Goal: Information Seeking & Learning: Learn about a topic

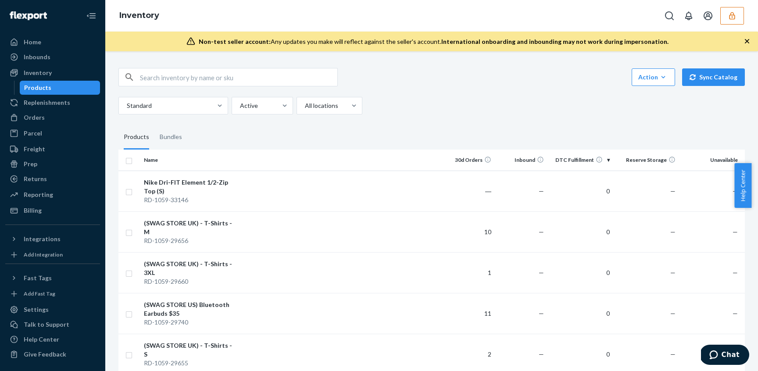
click at [727, 15] on button "button" at bounding box center [733, 16] width 24 height 18
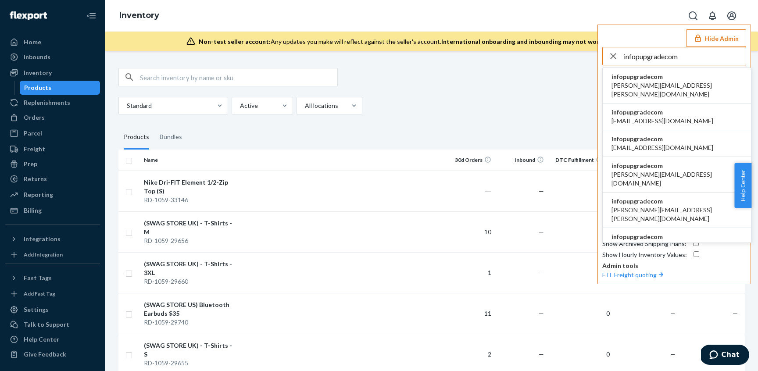
type input "infopupgradecom"
click at [668, 73] on span "infopupgradecom" at bounding box center [677, 76] width 131 height 9
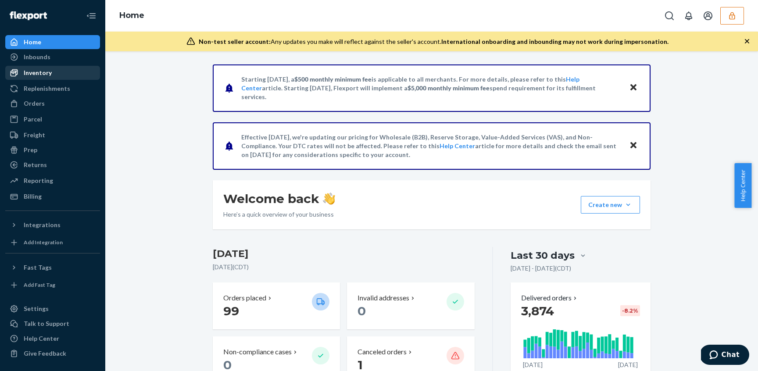
click at [33, 74] on div "Inventory" at bounding box center [38, 72] width 28 height 9
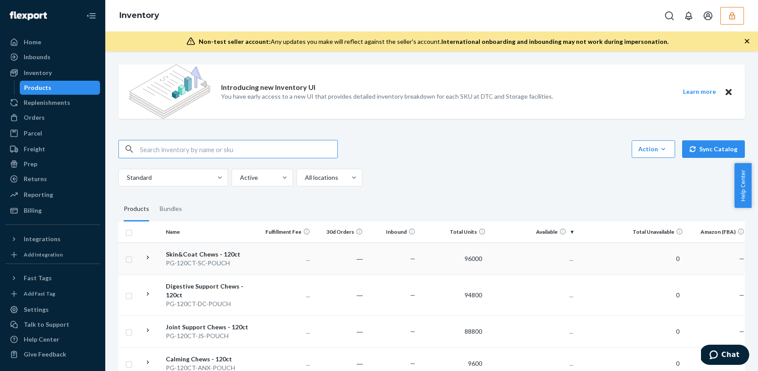
click at [234, 252] on div "Skin&Coat Chews - 120ct" at bounding box center [212, 254] width 92 height 9
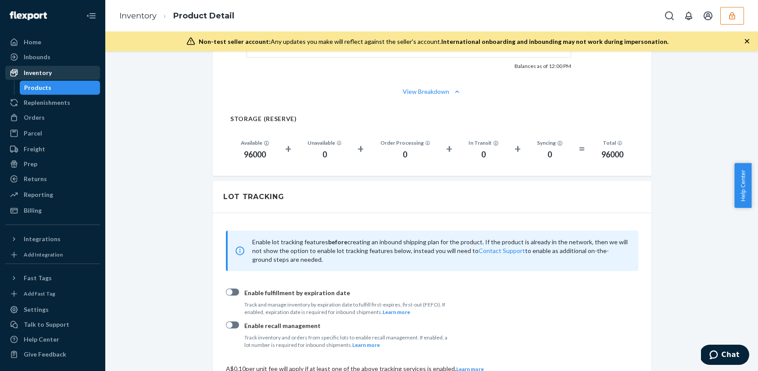
scroll to position [627, 0]
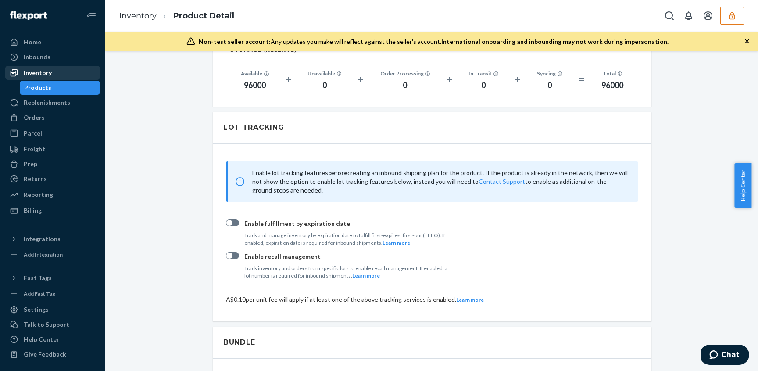
click at [63, 74] on div "Inventory" at bounding box center [52, 73] width 93 height 12
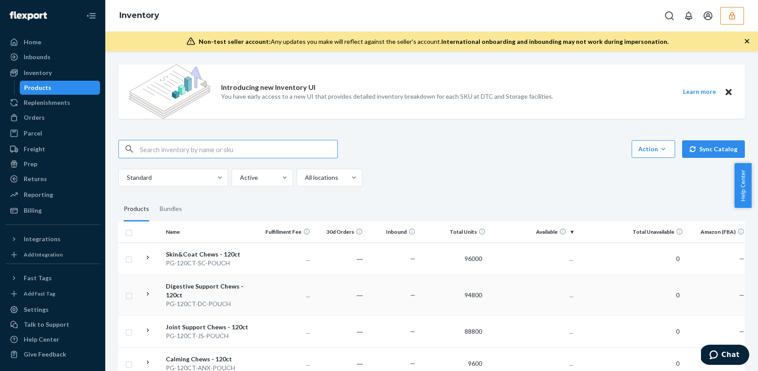
scroll to position [30, 0]
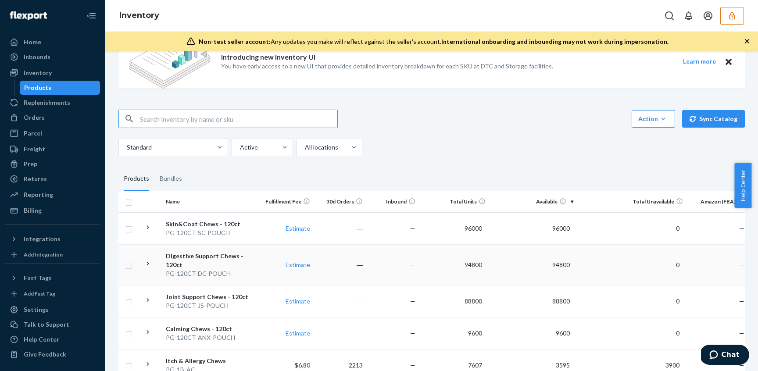
click at [255, 269] on div "PG-120CT-DC-POUCH" at bounding box center [212, 273] width 92 height 9
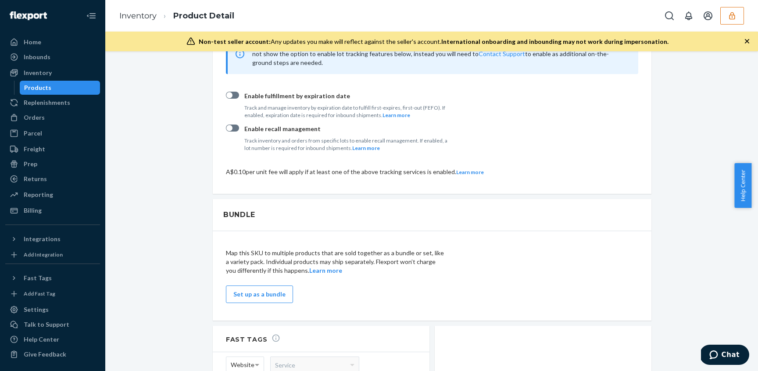
scroll to position [954, 0]
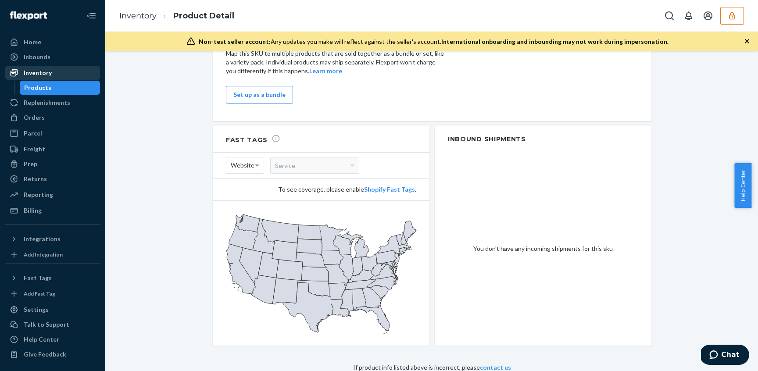
click at [36, 77] on div "Inventory" at bounding box center [38, 72] width 28 height 9
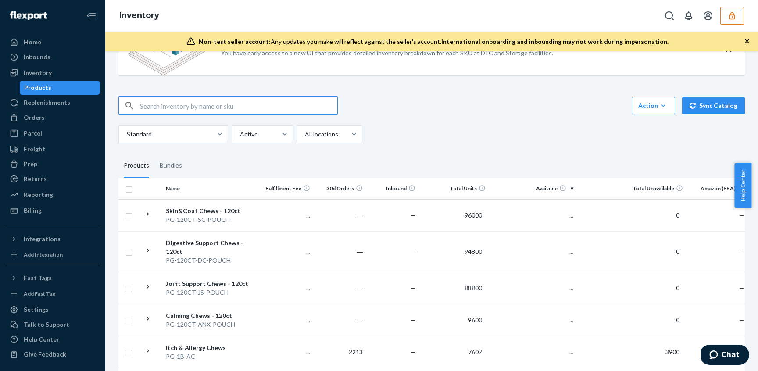
scroll to position [89, 0]
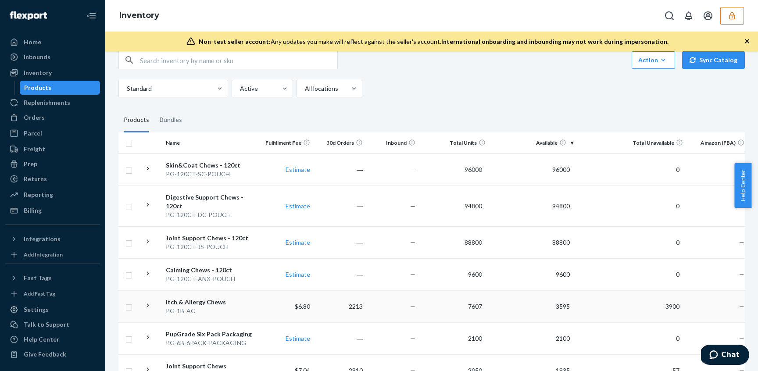
click at [196, 298] on div "Itch & Allergy Chews" at bounding box center [212, 302] width 92 height 9
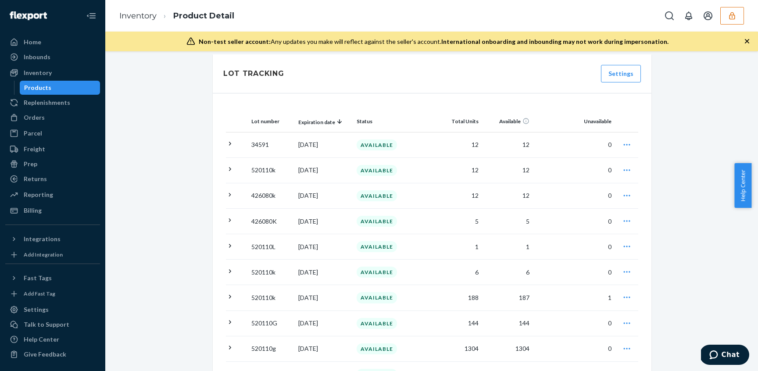
scroll to position [869, 0]
